Goal: Task Accomplishment & Management: Manage account settings

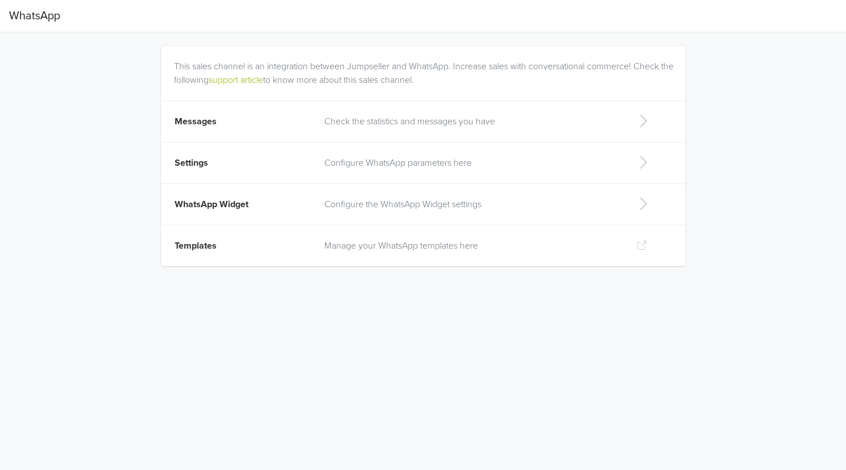
click at [458, 113] on td "Check the statistics and messages you have" at bounding box center [471, 121] width 307 height 41
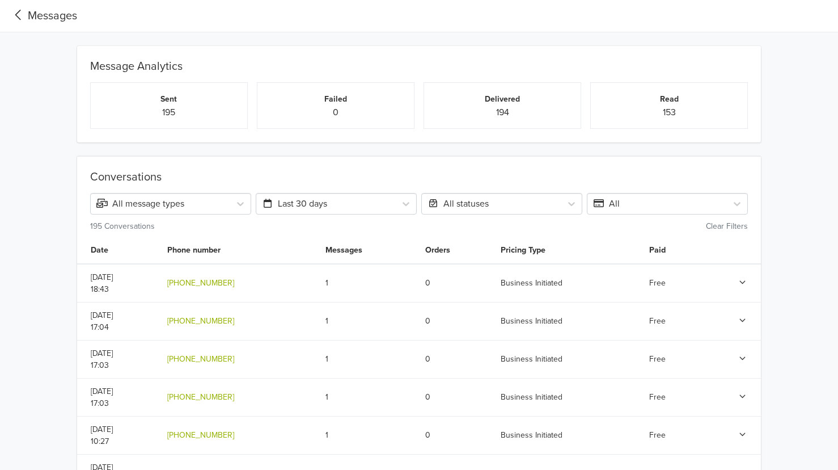
click at [20, 15] on icon at bounding box center [18, 14] width 19 height 15
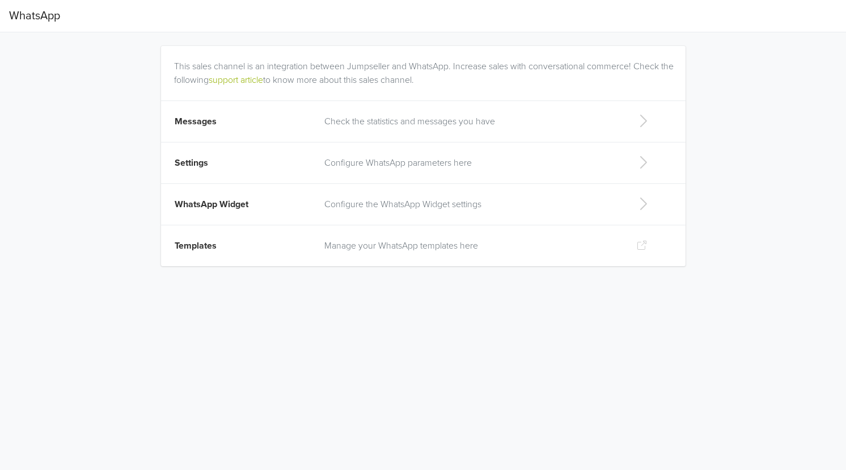
click at [416, 210] on p "Configure the WhatsApp Widget settings" at bounding box center [471, 204] width 294 height 14
select select "rb"
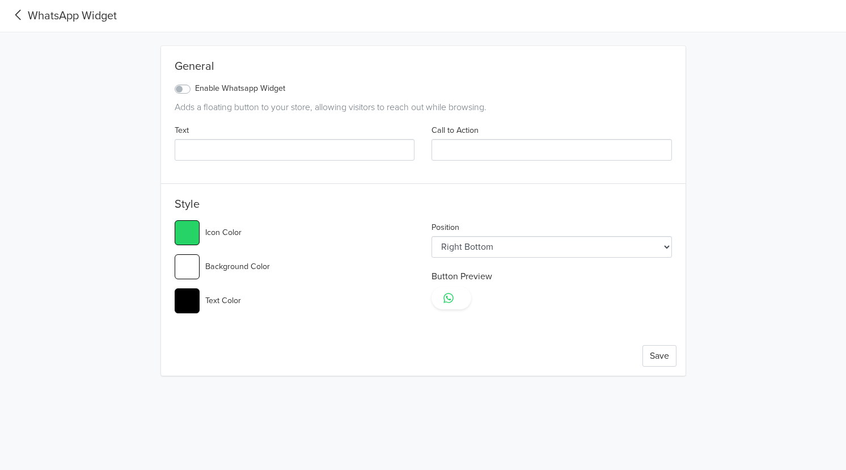
type input "#25d366"
select select "lt"
click at [12, 17] on icon at bounding box center [18, 14] width 19 height 15
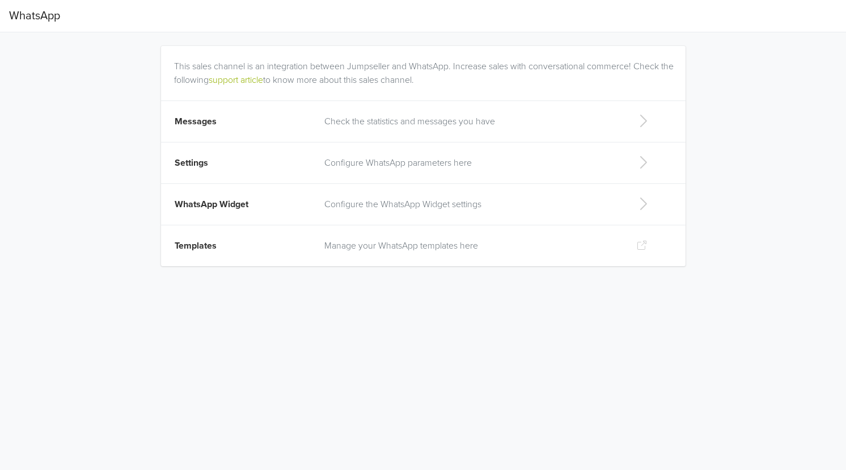
click at [578, 120] on p "Check the statistics and messages you have" at bounding box center [471, 122] width 294 height 14
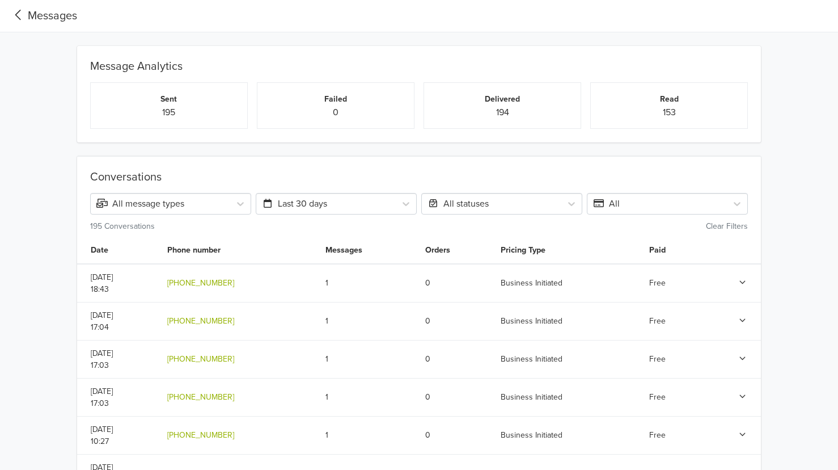
click at [33, 9] on div "Messages" at bounding box center [43, 15] width 68 height 17
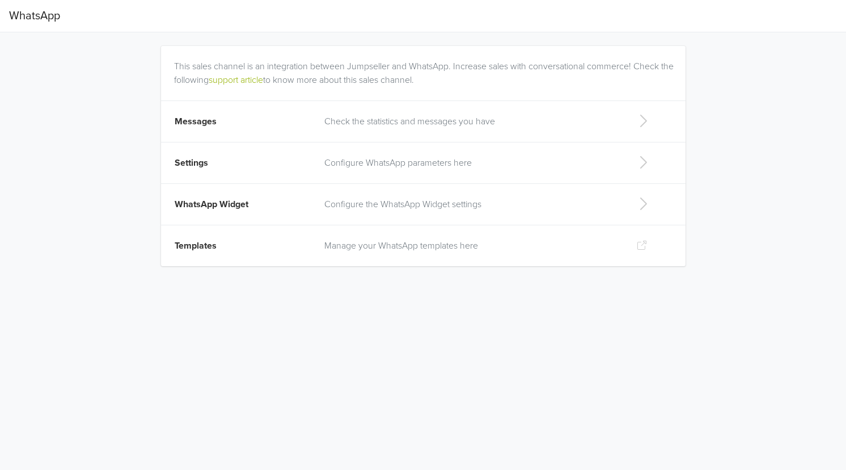
click at [450, 158] on p "Configure WhatsApp parameters here" at bounding box center [471, 163] width 294 height 14
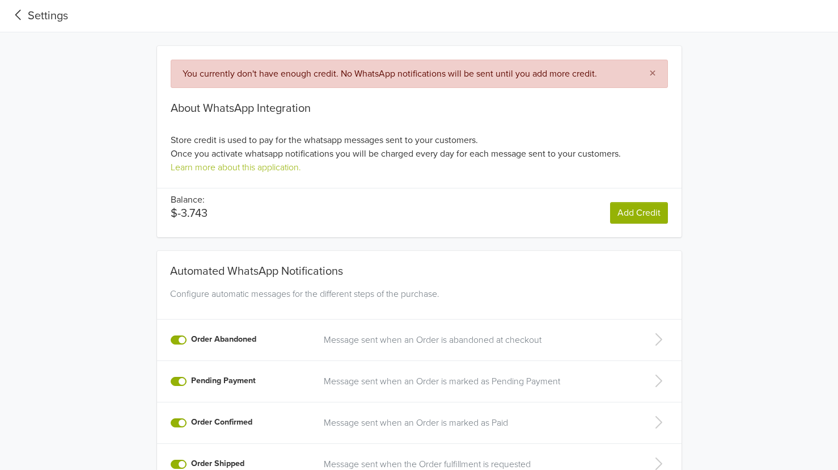
click at [657, 213] on link "Add Credit" at bounding box center [639, 213] width 58 height 22
